Goal: Task Accomplishment & Management: Manage account settings

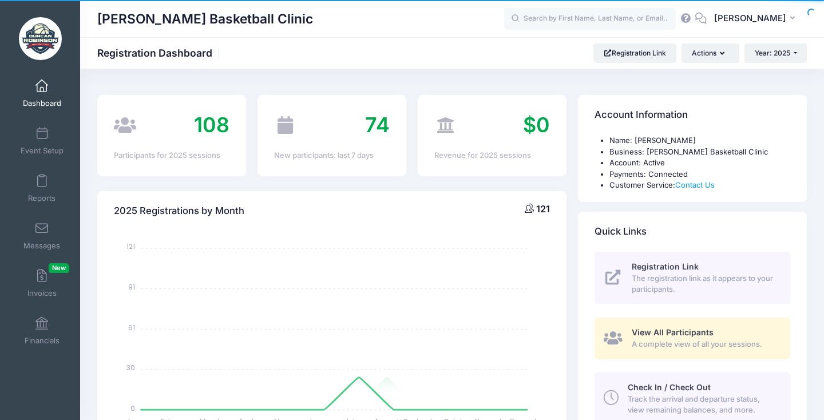
select select
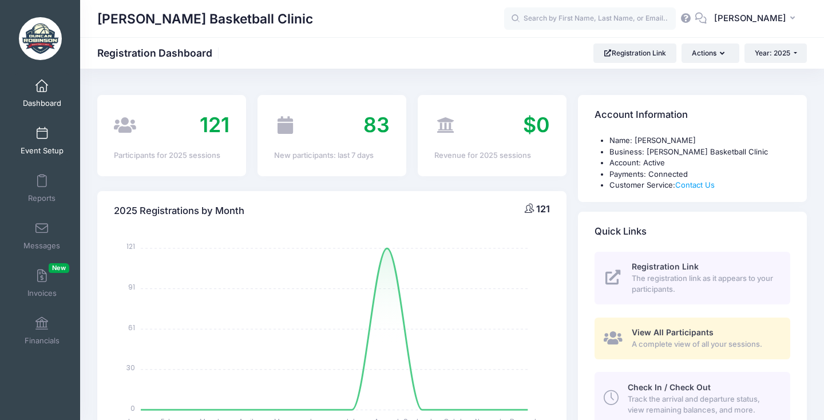
click at [42, 139] on span at bounding box center [42, 134] width 0 height 13
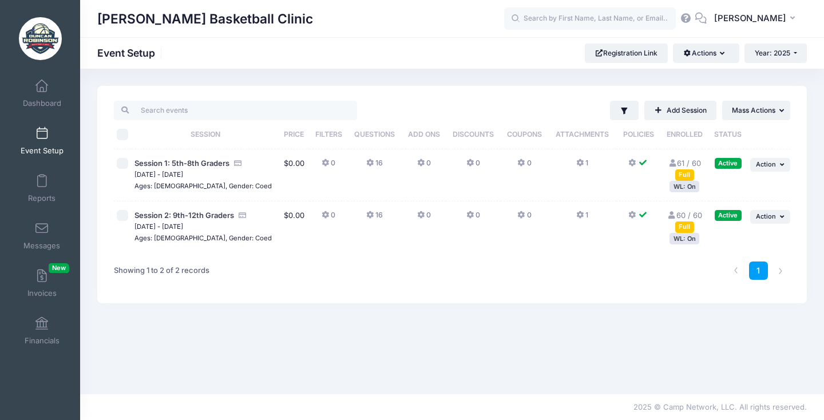
click at [684, 164] on link "61 / 60 Full" at bounding box center [684, 169] width 33 height 21
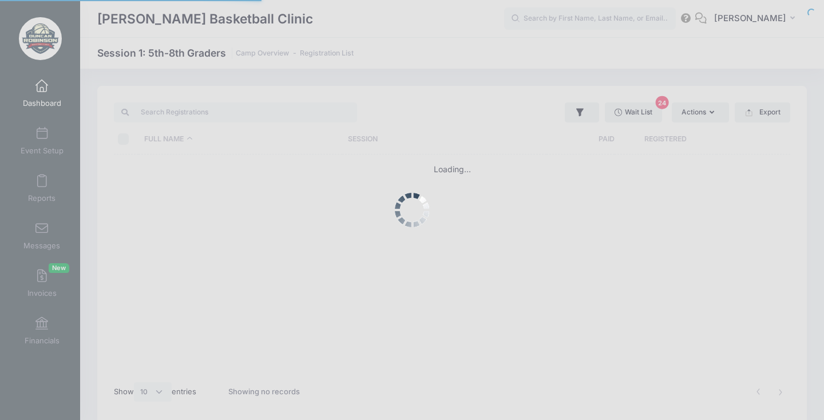
select select "10"
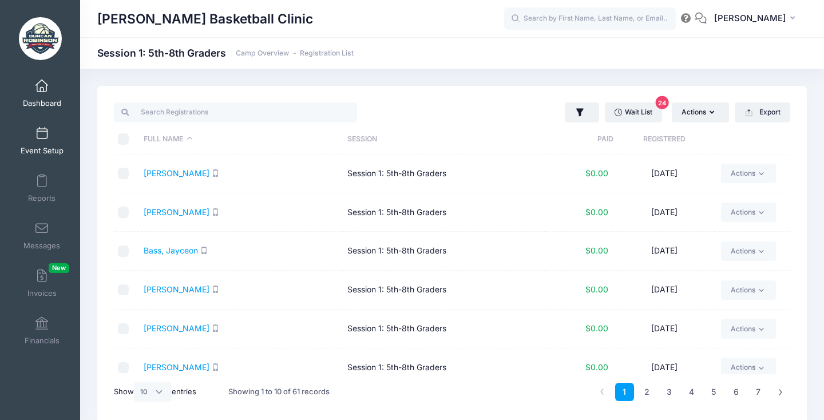
click at [32, 143] on link "Event Setup" at bounding box center [42, 141] width 54 height 40
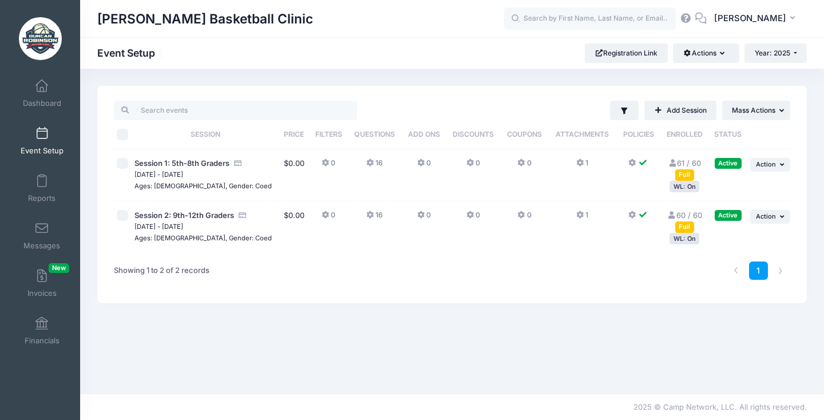
click at [688, 218] on link "60 / 60 Full" at bounding box center [685, 221] width 35 height 21
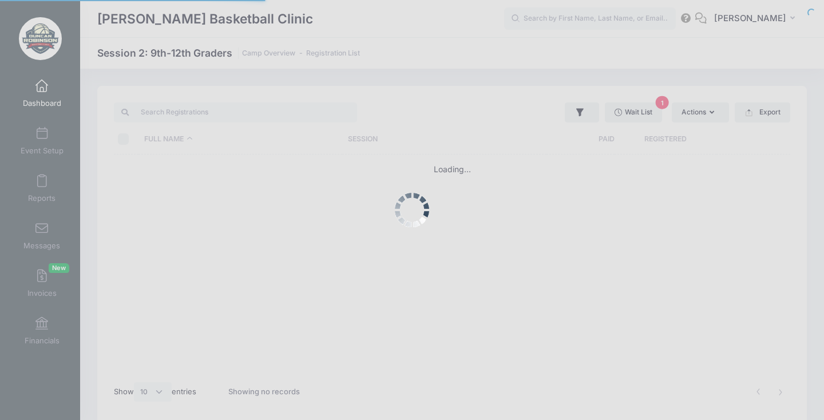
select select "10"
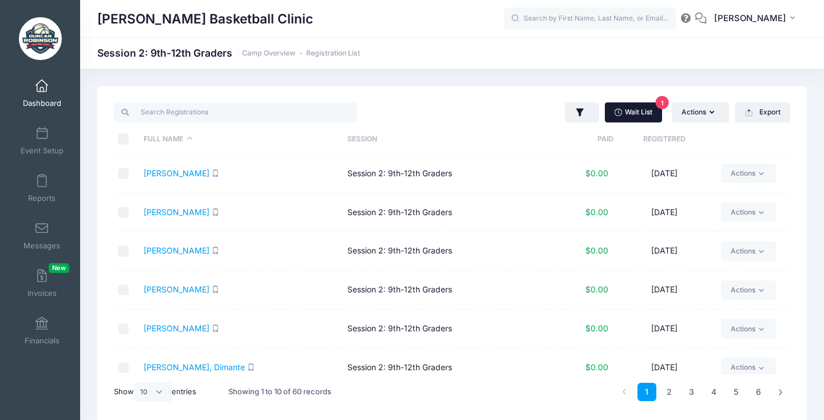
click at [633, 112] on link "Wait List 1" at bounding box center [633, 111] width 57 height 19
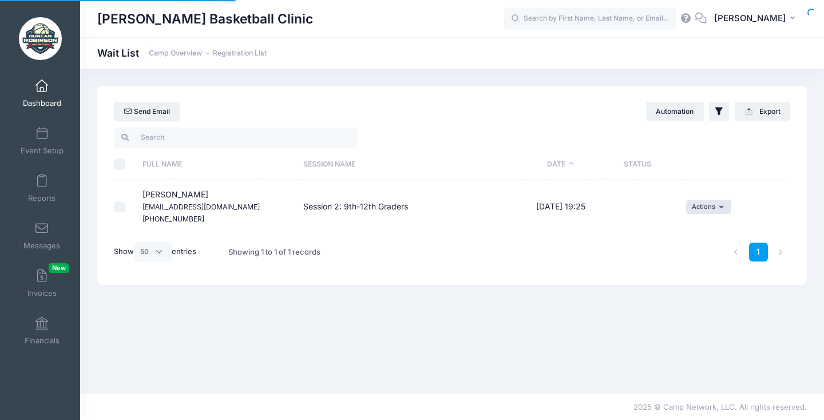
select select "50"
click at [44, 104] on span "Dashboard" at bounding box center [42, 103] width 38 height 10
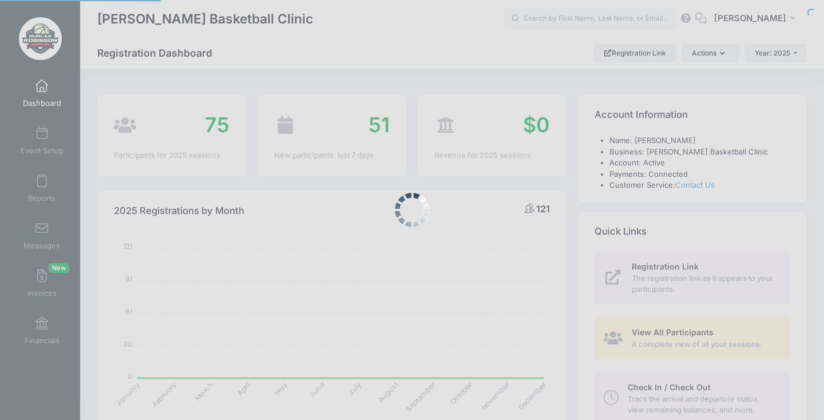
select select
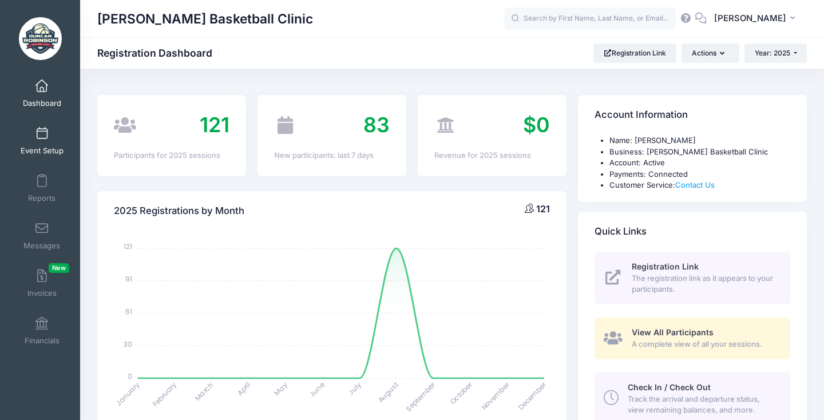
click at [42, 128] on span at bounding box center [42, 134] width 0 height 13
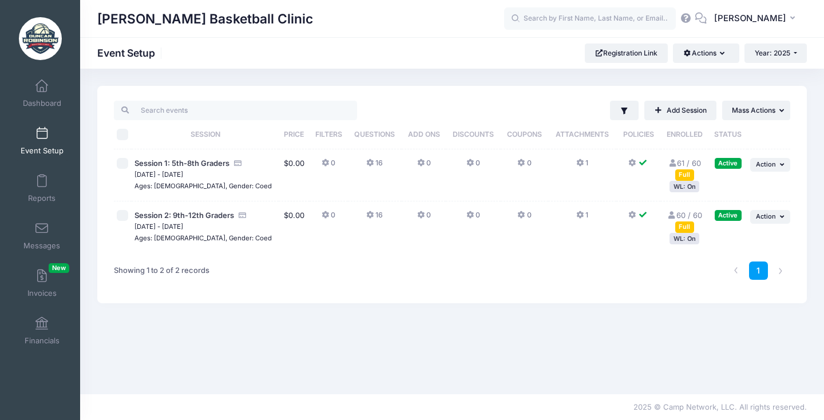
drag, startPoint x: 547, startPoint y: 96, endPoint x: 539, endPoint y: 68, distance: 29.0
click at [539, 69] on div "Duncan Robinson Basketball Clinic Event Setup Registration Link Actions Manage …" at bounding box center [452, 232] width 744 height 326
click at [550, 101] on div "Filter Filter Options Show: Active Live Completed Add Session ... Mass Actions …" at bounding box center [577, 110] width 428 height 19
drag, startPoint x: 563, startPoint y: 112, endPoint x: 550, endPoint y: 73, distance: 41.1
click at [550, 72] on div "[PERSON_NAME] Basketball Clinic Event Setup Registration Link Actions Manage Re…" at bounding box center [452, 232] width 744 height 326
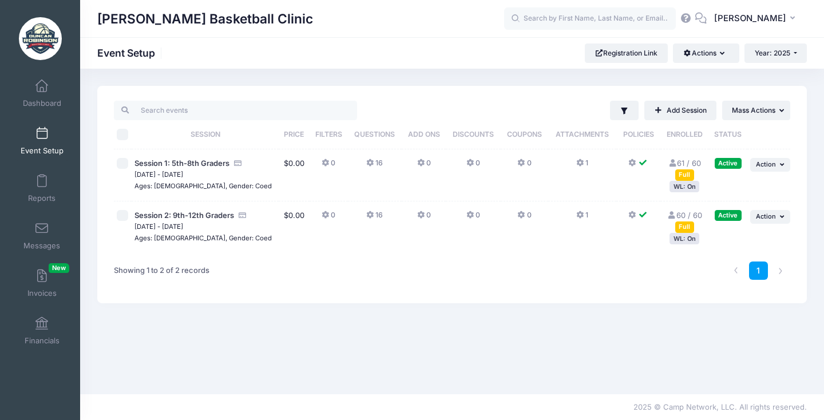
drag, startPoint x: 560, startPoint y: 109, endPoint x: 558, endPoint y: 64, distance: 45.3
click at [558, 69] on div "[PERSON_NAME] Basketball Clinic Event Setup Registration Link Actions Manage Re…" at bounding box center [452, 232] width 744 height 326
click at [565, 102] on div "Filter Filter Options Show: Active Live Completed Add Session ... Mass Actions …" at bounding box center [577, 110] width 428 height 19
drag, startPoint x: 565, startPoint y: 105, endPoint x: 553, endPoint y: 70, distance: 36.4
click at [553, 70] on div "[PERSON_NAME] Basketball Clinic Event Setup Registration Link Actions Manage Re…" at bounding box center [452, 232] width 744 height 326
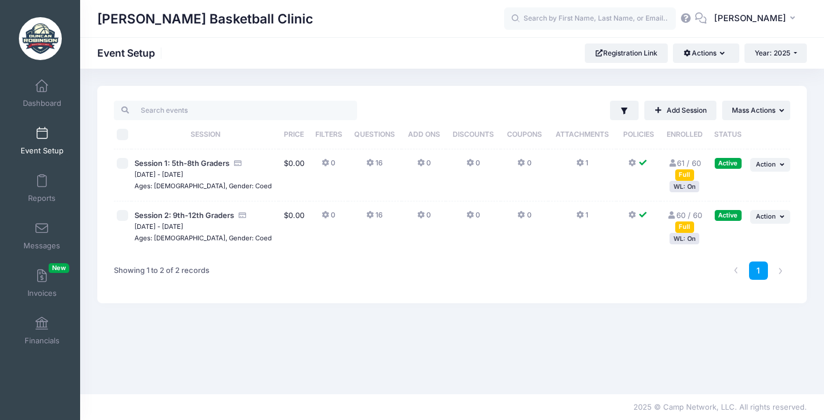
click at [558, 96] on div "Filter Filter Options Show: Active Live Completed Add Session ... Mass Actions" at bounding box center [452, 195] width 710 height 218
drag, startPoint x: 559, startPoint y: 102, endPoint x: 548, endPoint y: 71, distance: 33.5
click at [548, 71] on div "[PERSON_NAME] Basketball Clinic Event Setup Registration Link Actions Manage Re…" at bounding box center [452, 232] width 744 height 326
click at [565, 107] on div "Filter Filter Options Show: Active Live Completed Add Session ... Mass Actions …" at bounding box center [577, 110] width 428 height 19
drag, startPoint x: 562, startPoint y: 115, endPoint x: 539, endPoint y: 67, distance: 53.3
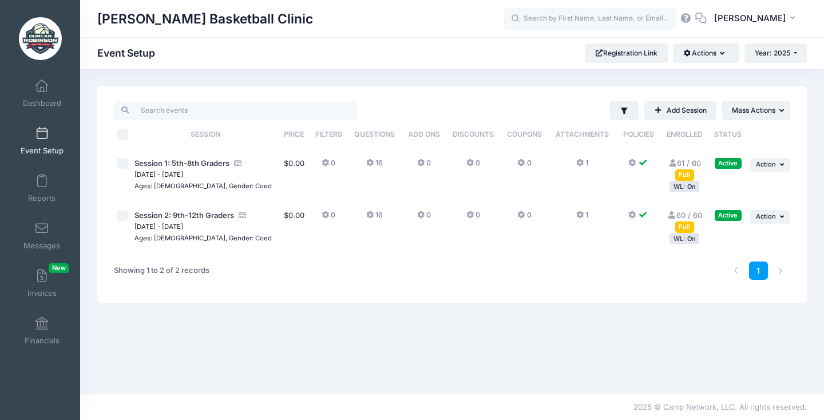
click at [540, 69] on div "[PERSON_NAME] Basketball Clinic Event Setup Registration Link Actions Manage Re…" at bounding box center [452, 232] width 744 height 326
drag, startPoint x: 525, startPoint y: 51, endPoint x: 540, endPoint y: 98, distance: 49.2
click at [540, 98] on div "[PERSON_NAME] Basketball Clinic Event Setup Registration Link Actions Manage Re…" at bounding box center [452, 232] width 744 height 326
click at [540, 107] on div "Filter Filter Options Show: Active Live Completed Add Session ... Mass Actions …" at bounding box center [577, 110] width 428 height 19
drag, startPoint x: 555, startPoint y: 101, endPoint x: 520, endPoint y: 46, distance: 65.9
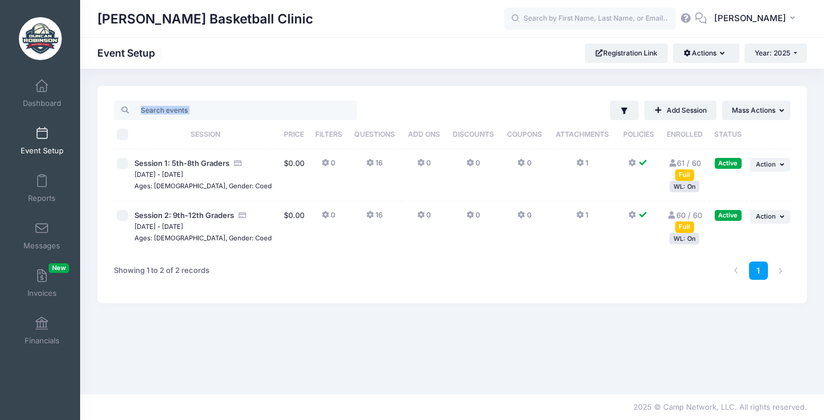
click at [520, 69] on div "[PERSON_NAME] Basketball Clinic Event Setup Registration Link Actions Manage Re…" at bounding box center [452, 232] width 744 height 326
click at [505, 36] on div "[PERSON_NAME] Basketball Clinic" at bounding box center [452, 18] width 744 height 37
click at [688, 161] on link "61 / 60 Full" at bounding box center [684, 169] width 33 height 21
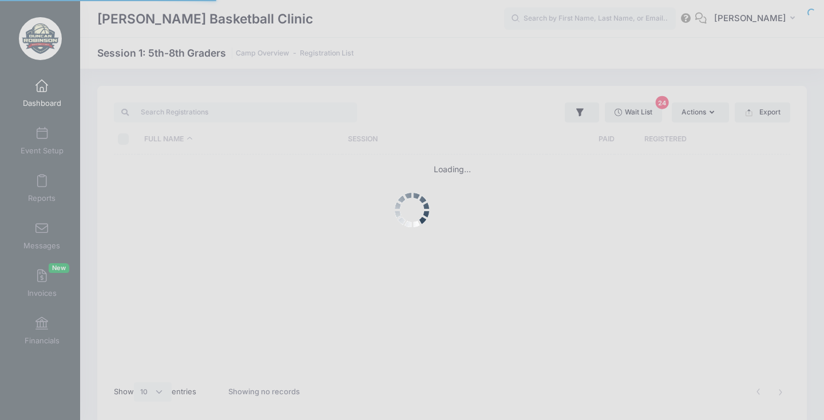
select select "10"
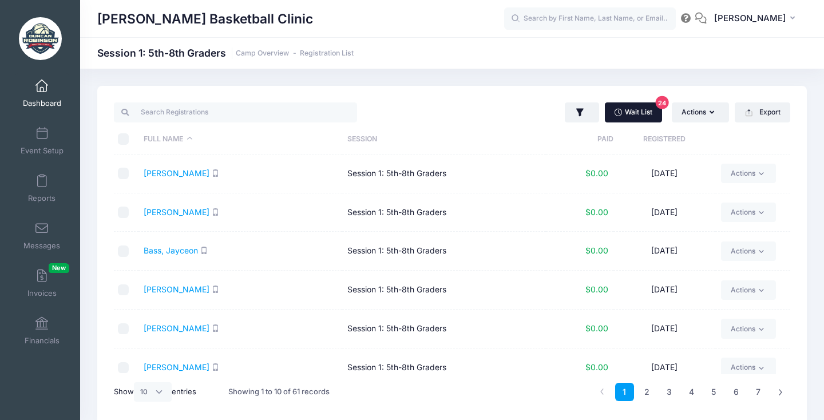
click at [641, 111] on link "Wait List 24" at bounding box center [633, 111] width 57 height 19
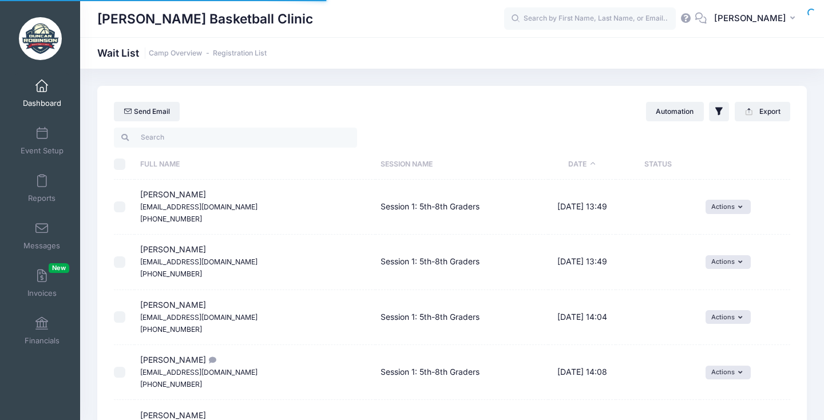
select select "50"
click at [42, 150] on span "Event Setup" at bounding box center [42, 151] width 43 height 10
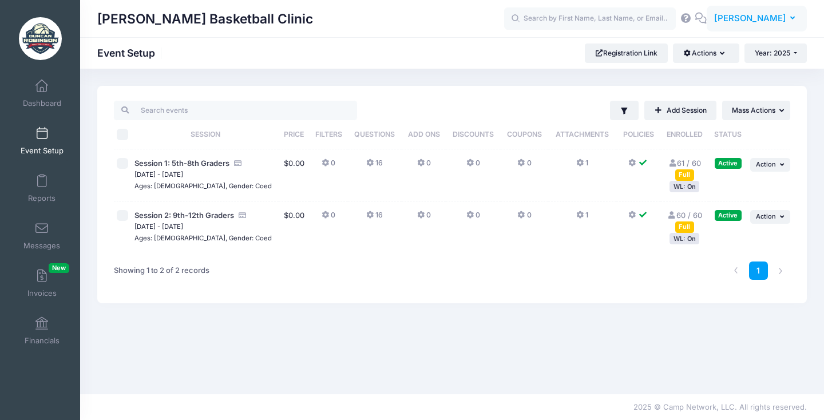
click at [744, 15] on span "[PERSON_NAME]" at bounding box center [750, 18] width 72 height 13
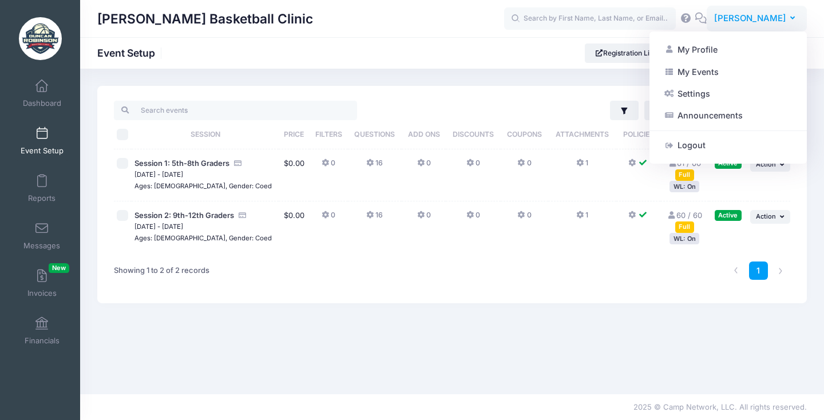
click at [755, 17] on span "[PERSON_NAME]" at bounding box center [750, 18] width 72 height 13
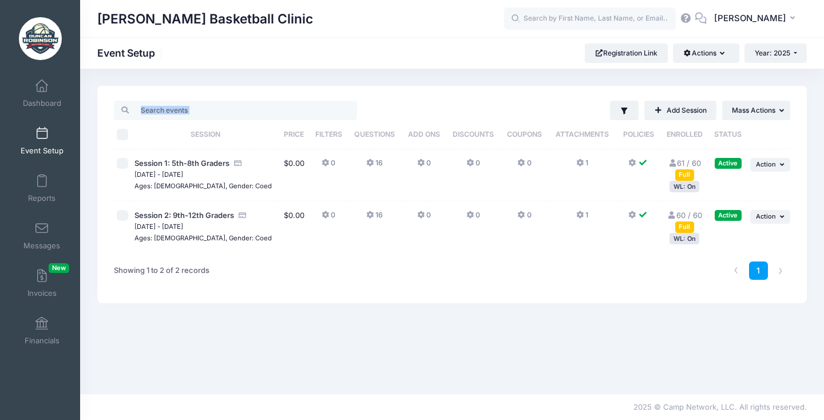
drag, startPoint x: 471, startPoint y: 77, endPoint x: 470, endPoint y: 46, distance: 30.9
click at [470, 69] on div "[PERSON_NAME] Basketball Clinic Event Setup Registration Link Actions Manage Re…" at bounding box center [452, 232] width 744 height 326
click at [483, 78] on div "[PERSON_NAME] Basketball Clinic Event Setup Registration Link Actions Manage Re…" at bounding box center [452, 232] width 744 height 326
